Goal: Information Seeking & Learning: Compare options

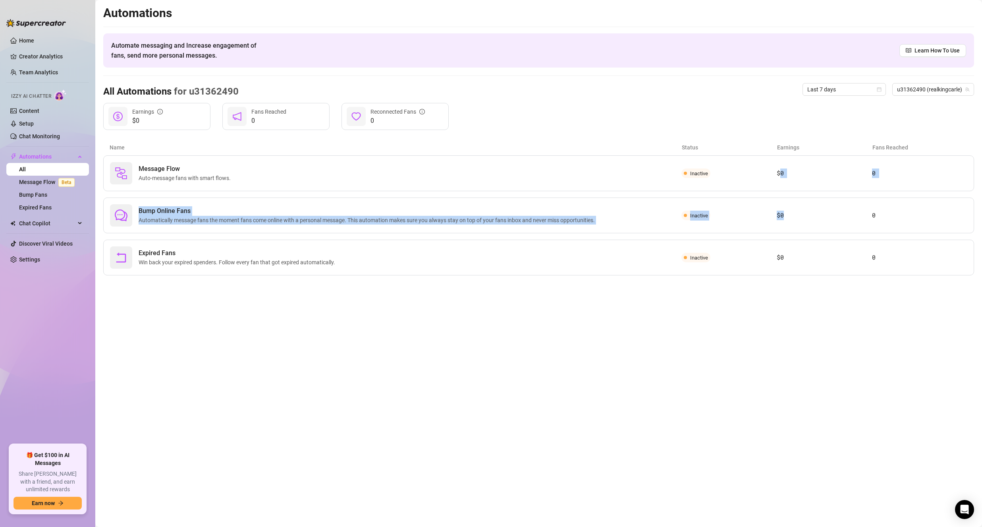
click at [784, 196] on div "Message Flow Auto-message fans with smart flows. Inactive $0 0 Bump Online Fans…" at bounding box center [538, 215] width 871 height 120
click at [804, 169] on article "$0" at bounding box center [824, 173] width 95 height 10
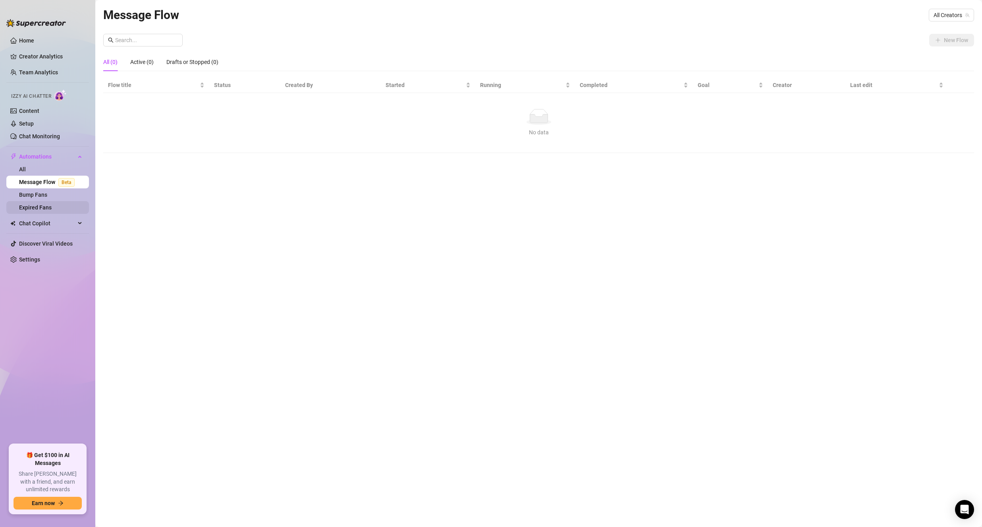
click at [48, 204] on link "Expired Fans" at bounding box center [35, 207] width 33 height 6
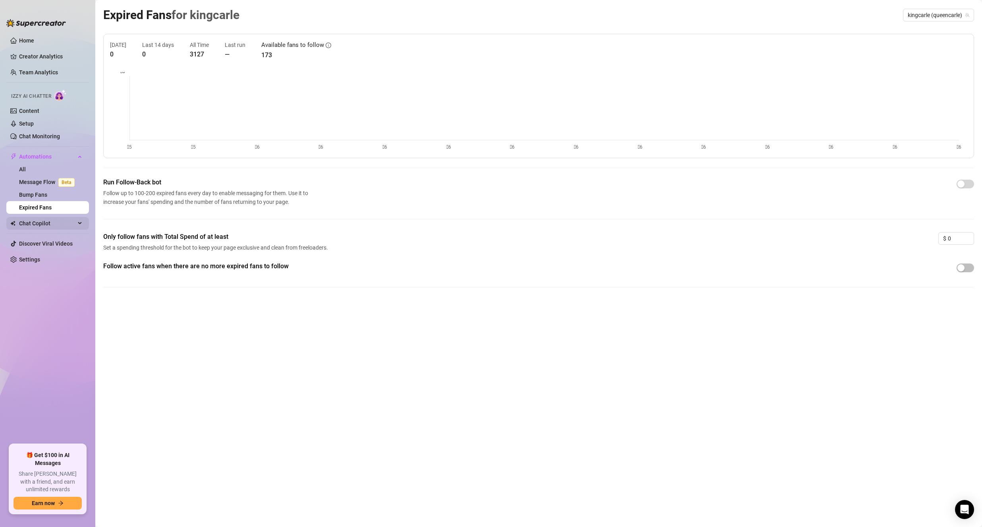
click at [41, 225] on span "Chat Copilot" at bounding box center [47, 223] width 56 height 13
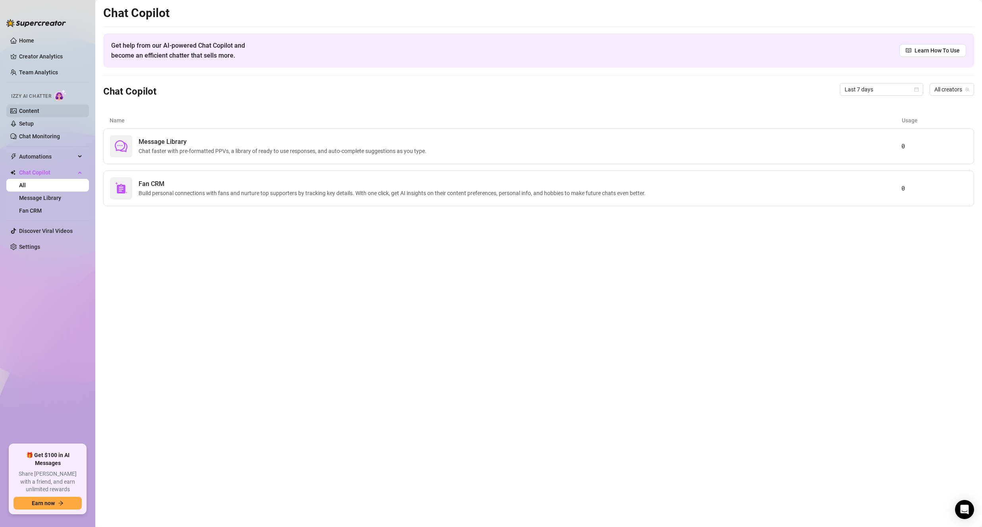
click at [39, 108] on link "Content" at bounding box center [29, 111] width 20 height 6
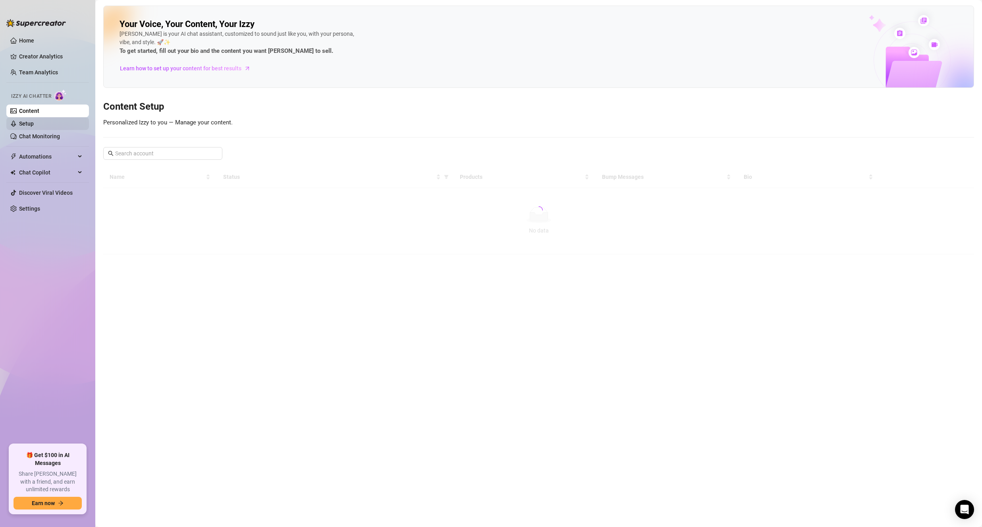
click at [34, 120] on link "Setup" at bounding box center [26, 123] width 15 height 6
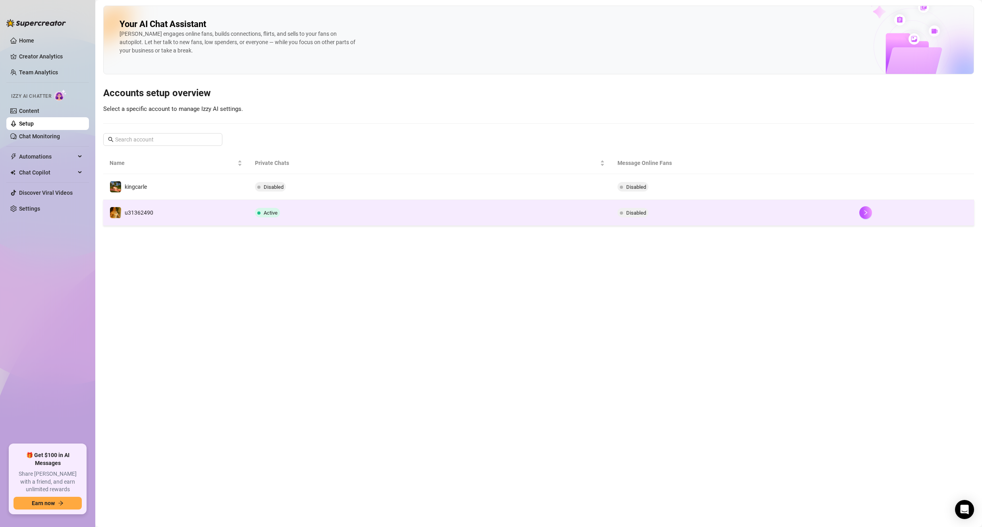
click at [332, 214] on td "Active" at bounding box center [430, 213] width 363 height 26
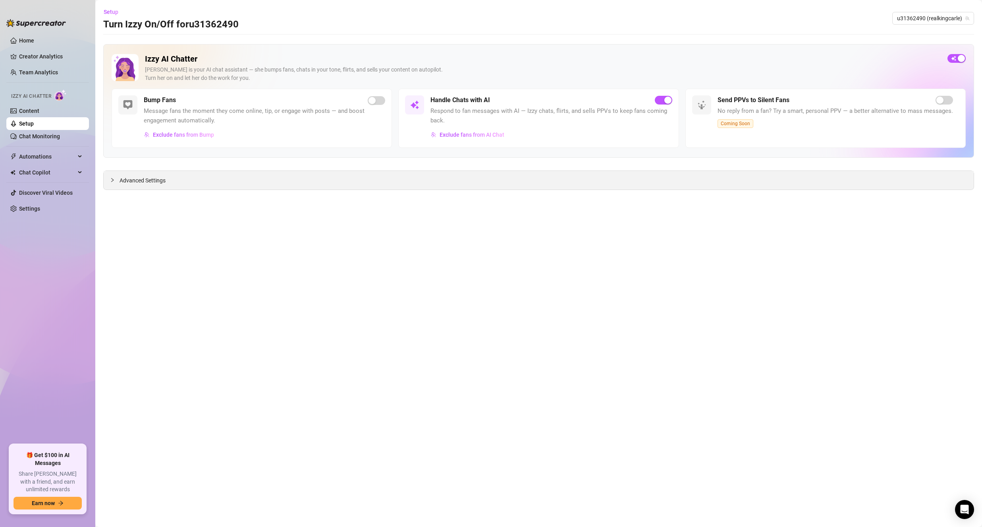
click at [289, 188] on div "Advanced Settings" at bounding box center [539, 180] width 870 height 19
click at [42, 136] on link "Chat Monitoring" at bounding box center [39, 136] width 41 height 6
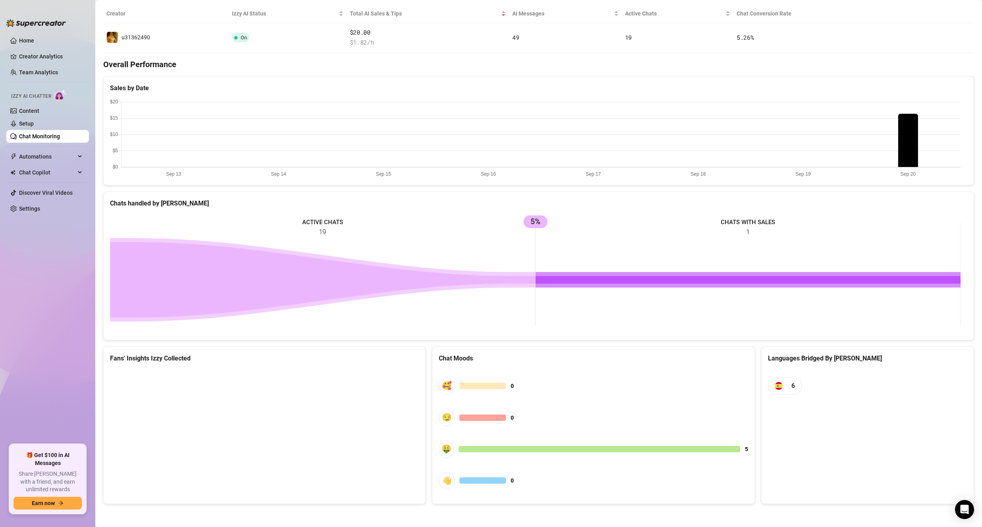
scroll to position [154, 0]
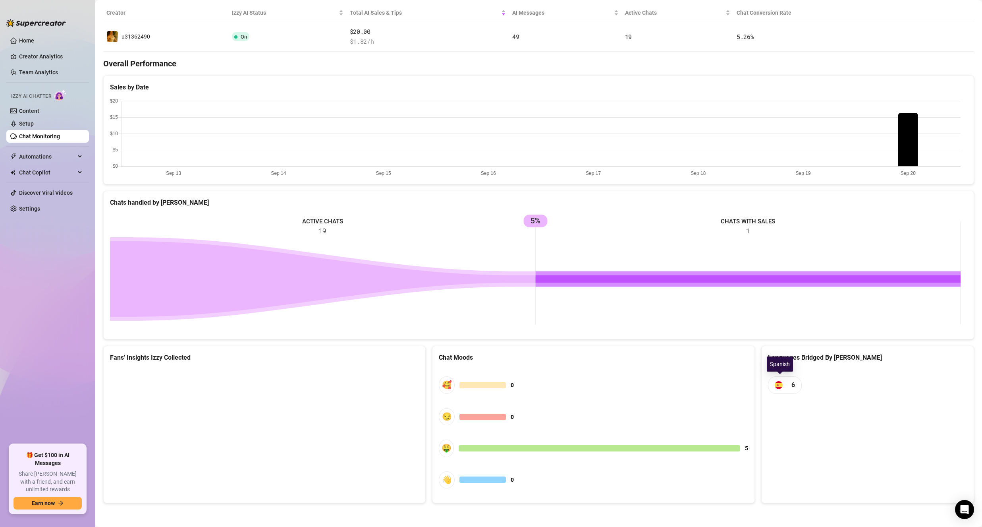
click at [780, 386] on span "6" at bounding box center [785, 384] width 34 height 17
click at [528, 221] on rect at bounding box center [535, 272] width 851 height 119
click at [244, 276] on icon at bounding box center [322, 278] width 425 height 75
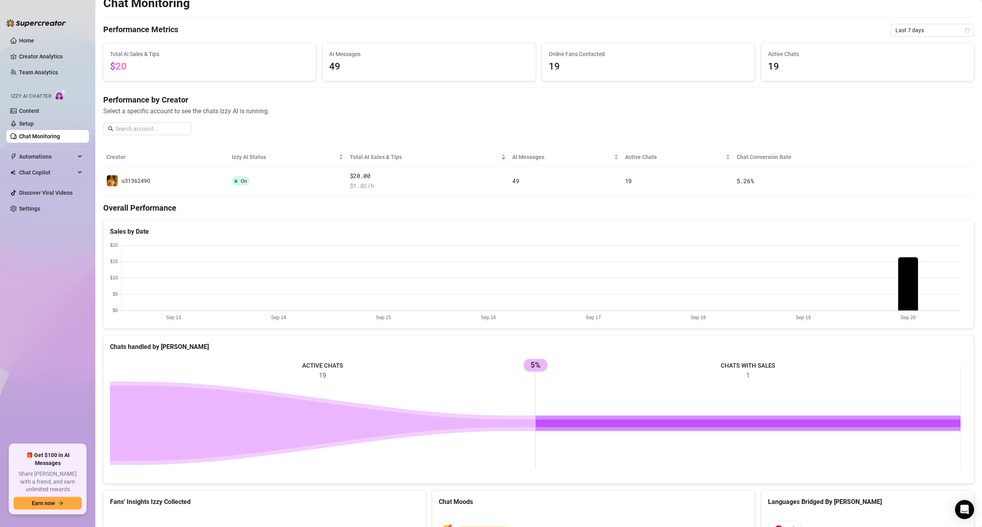
scroll to position [0, 0]
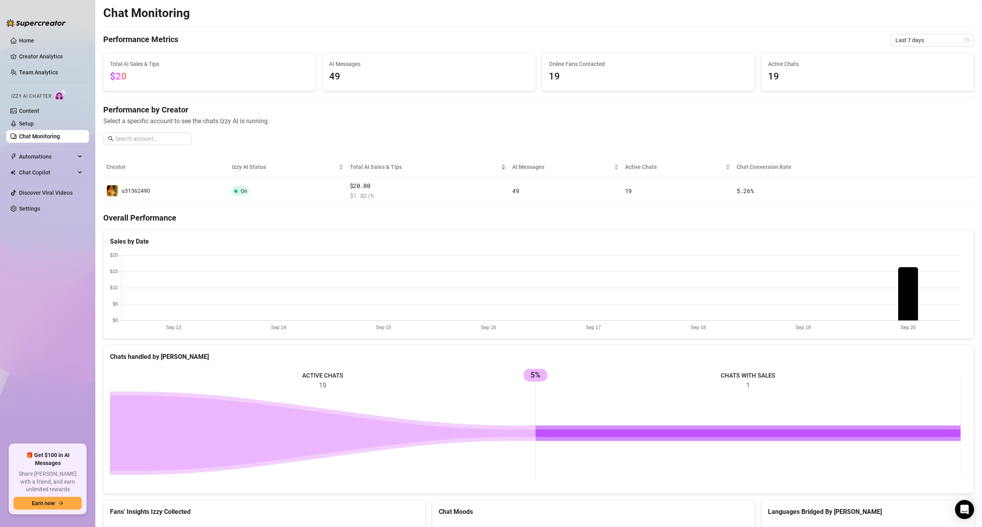
click at [912, 271] on canvas at bounding box center [535, 291] width 851 height 79
click at [605, 57] on div "Online Fans Contacted 19" at bounding box center [649, 71] width 212 height 37
click at [272, 77] on span "$20" at bounding box center [209, 76] width 199 height 15
click at [339, 73] on span "49" at bounding box center [428, 76] width 199 height 15
click at [34, 123] on link "Setup" at bounding box center [26, 123] width 15 height 6
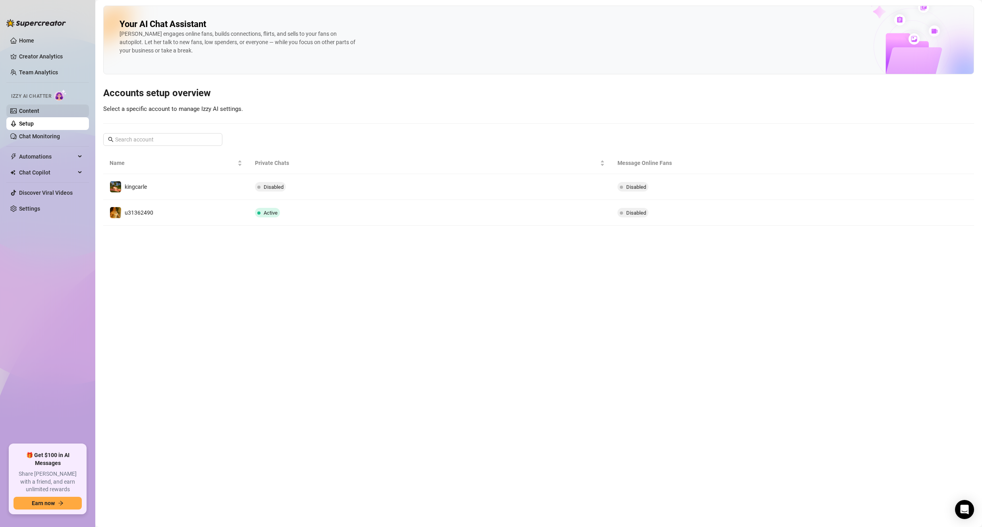
click at [38, 109] on link "Content" at bounding box center [29, 111] width 20 height 6
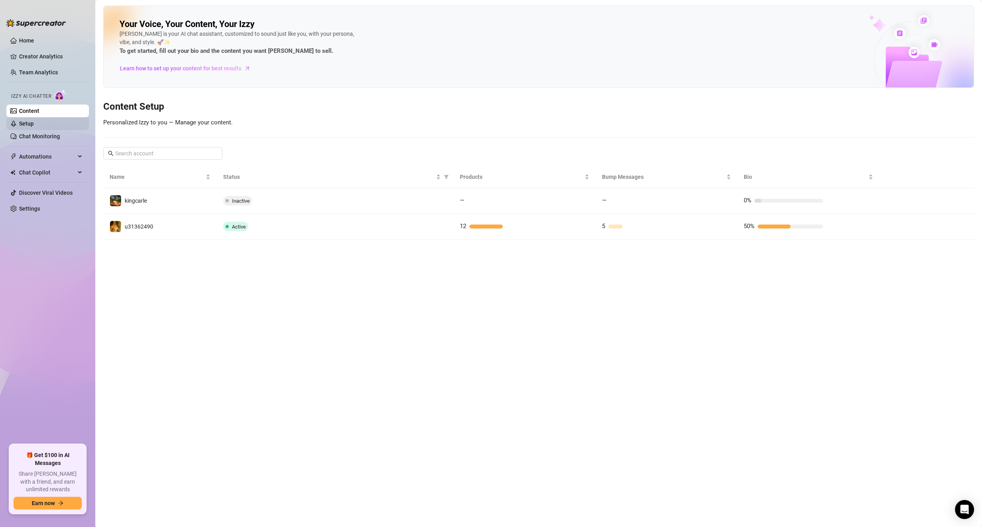
click at [34, 122] on link "Setup" at bounding box center [26, 123] width 15 height 6
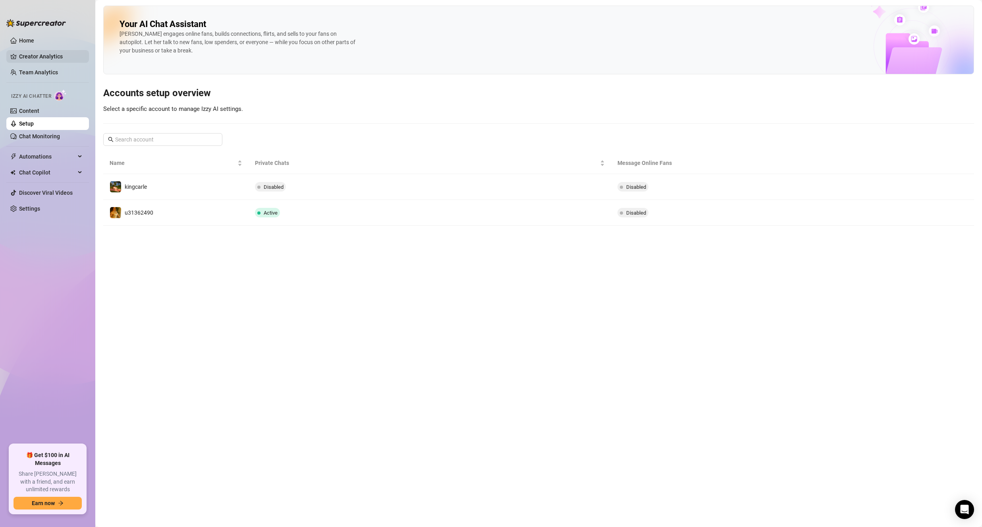
click at [29, 51] on link "Creator Analytics" at bounding box center [51, 56] width 64 height 13
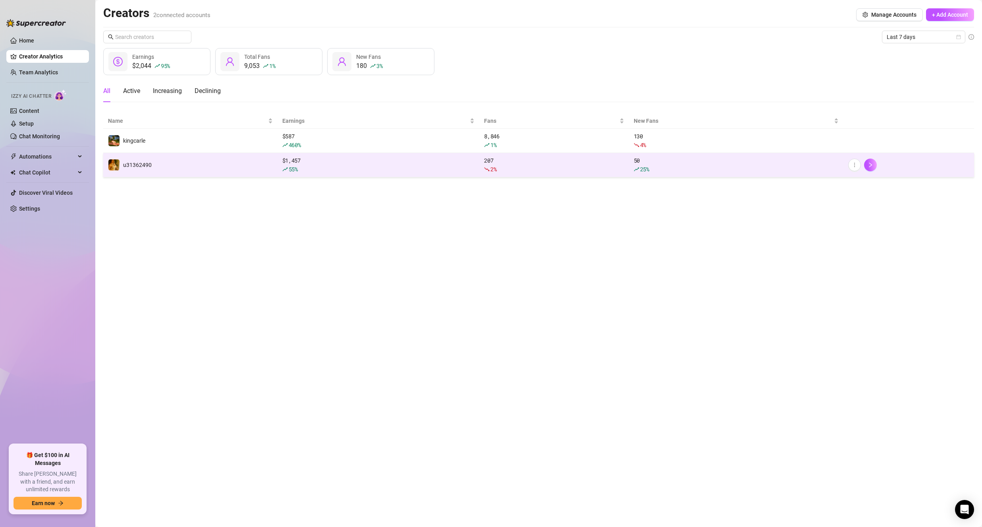
click at [209, 169] on td "u31362490" at bounding box center [190, 165] width 174 height 24
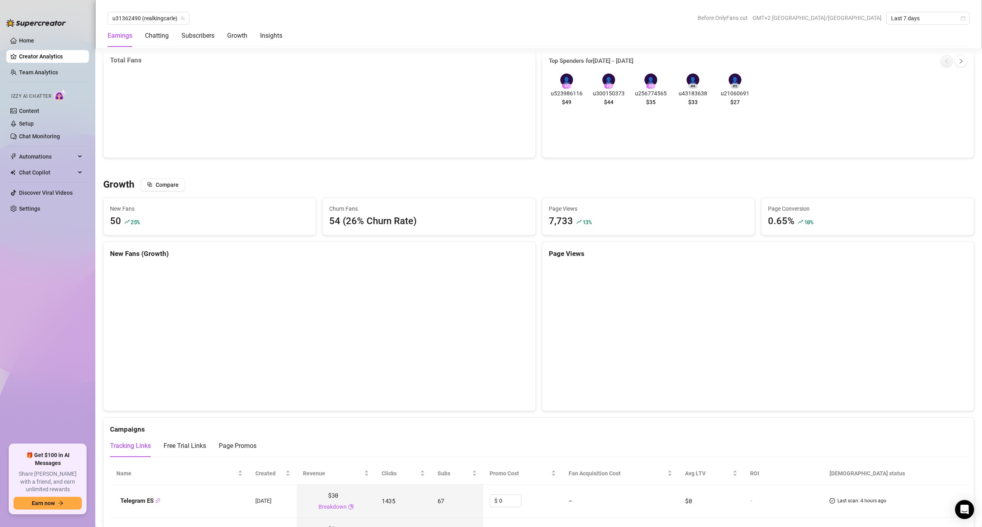
scroll to position [556, 0]
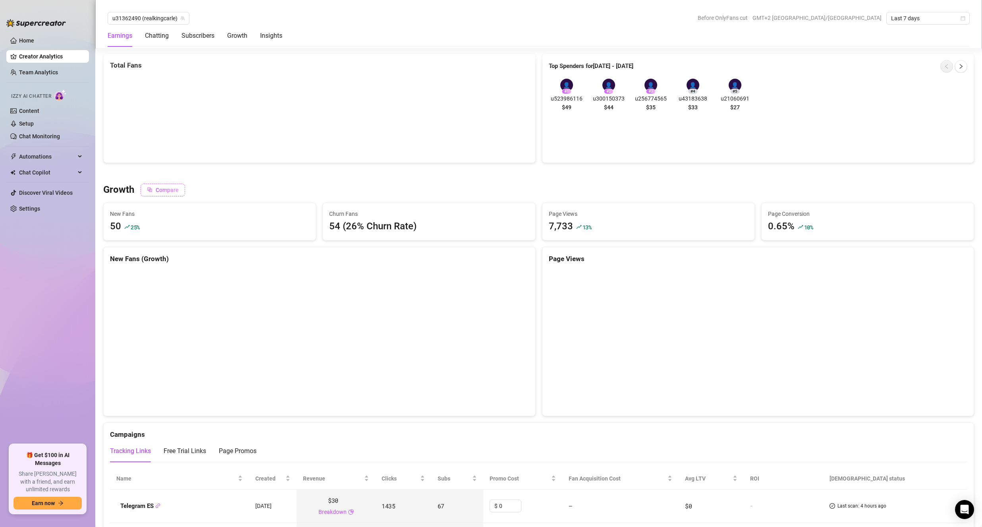
click at [175, 188] on span "Compare" at bounding box center [167, 190] width 23 height 6
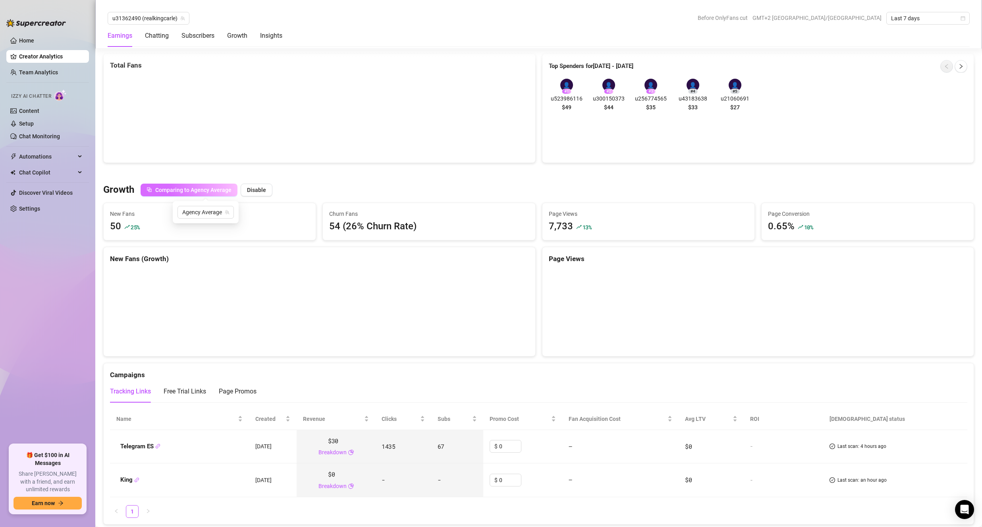
drag, startPoint x: 222, startPoint y: 187, endPoint x: 226, endPoint y: 185, distance: 4.6
click at [226, 185] on button "Comparing to Agency Average" at bounding box center [189, 190] width 97 height 13
click at [224, 190] on span "Comparing to Agency Average" at bounding box center [193, 190] width 76 height 6
click at [211, 213] on span "Agency Average" at bounding box center [205, 212] width 47 height 12
click at [228, 257] on span "( realkingcarle )" at bounding box center [245, 254] width 35 height 9
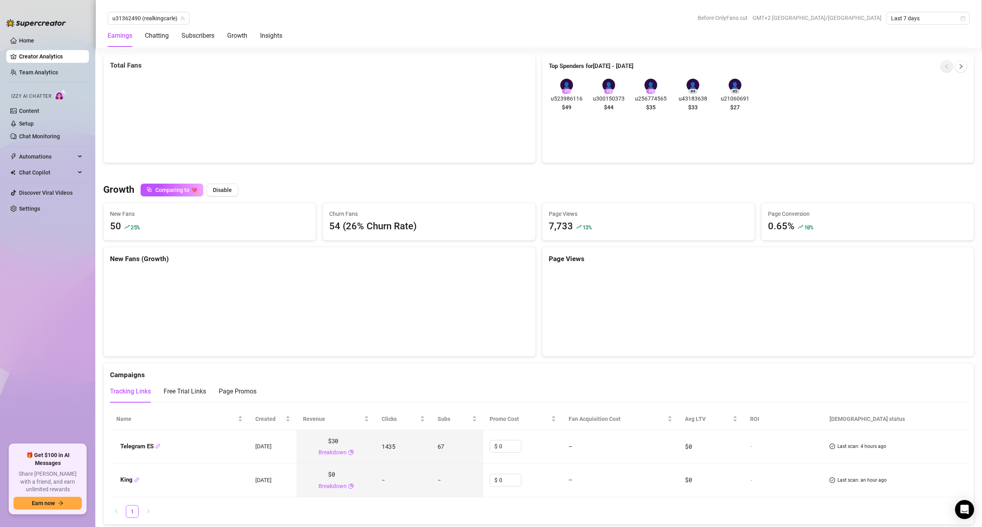
click at [315, 179] on div "u31362490 (realkingcarle) Top 4.2 % 🙂 Edit Creator's Bio Live Metrics (last hou…" at bounding box center [538, 277] width 871 height 1656
click at [189, 185] on button "Comparing to 💘" at bounding box center [172, 190] width 63 height 13
click at [193, 213] on span "u31362490 (realkingcarle)" at bounding box center [189, 212] width 72 height 12
click at [195, 242] on span "( queencarle )" at bounding box center [208, 241] width 31 height 9
click at [238, 185] on button "Disable" at bounding box center [239, 190] width 32 height 13
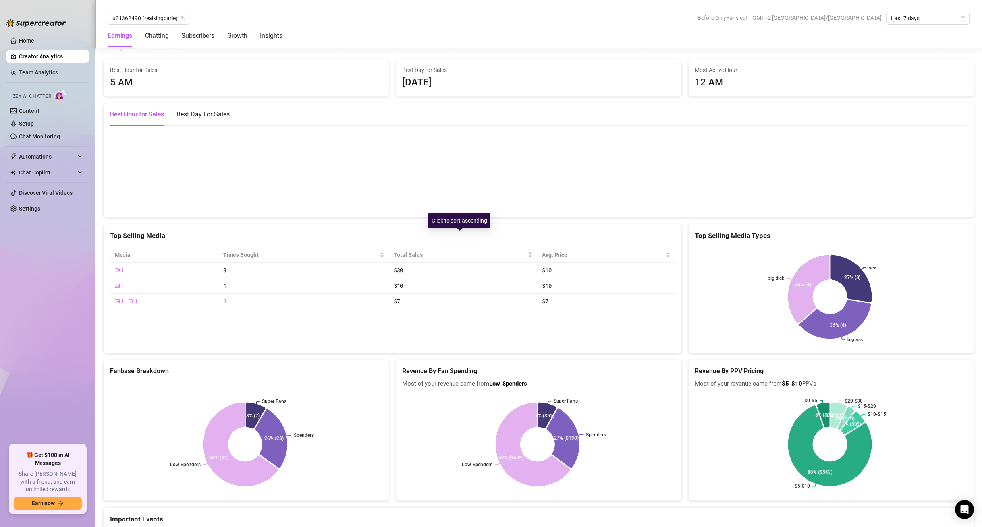
scroll to position [960, 0]
